Goal: Task Accomplishment & Management: Use online tool/utility

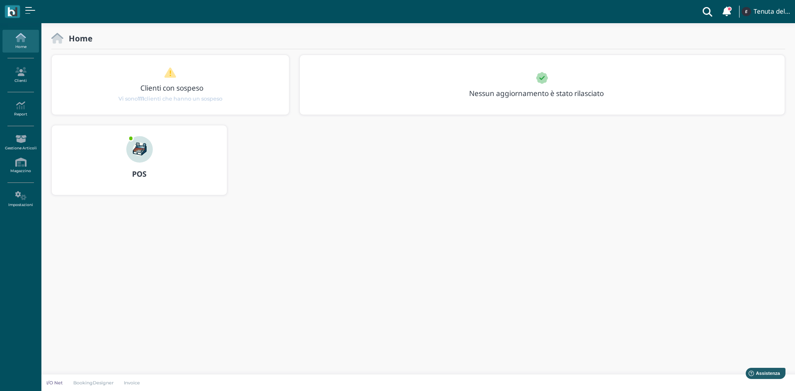
click at [128, 149] on img at bounding box center [139, 149] width 27 height 27
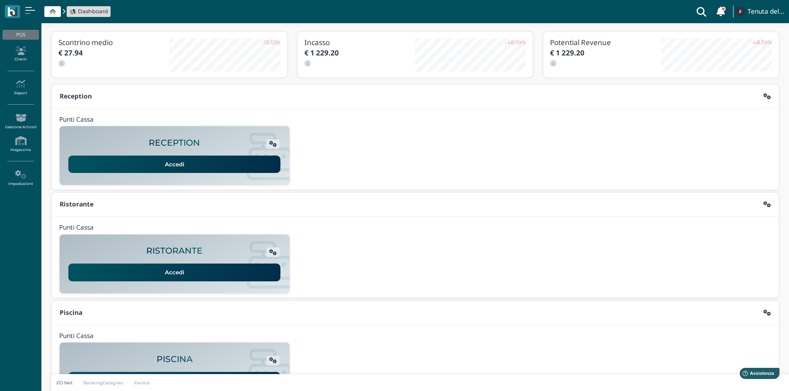
scroll to position [67, 0]
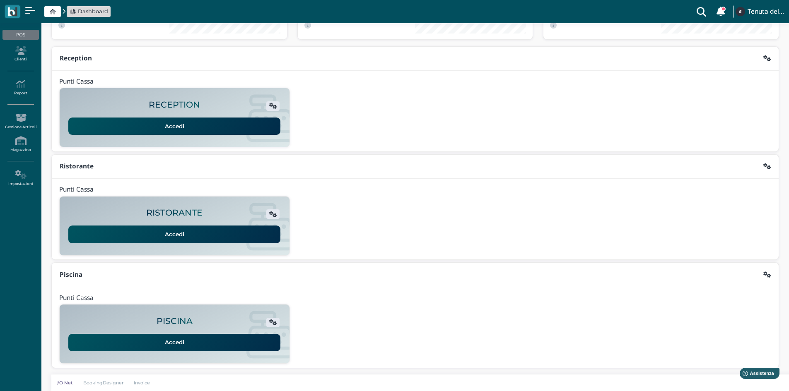
click at [120, 342] on link "Accedi" at bounding box center [174, 342] width 212 height 17
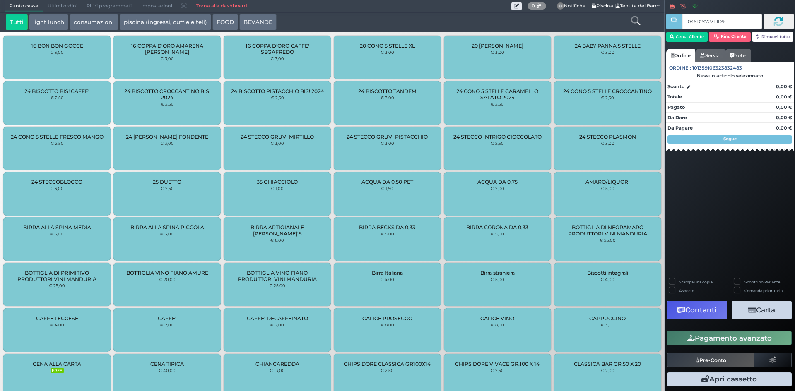
type input "046D24727F1D90"
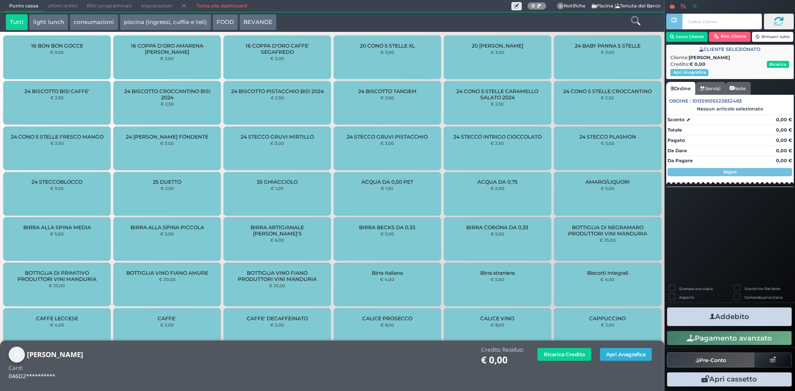
click at [642, 354] on button "Apri Anagrafica" at bounding box center [626, 354] width 52 height 13
